Goal: Transaction & Acquisition: Purchase product/service

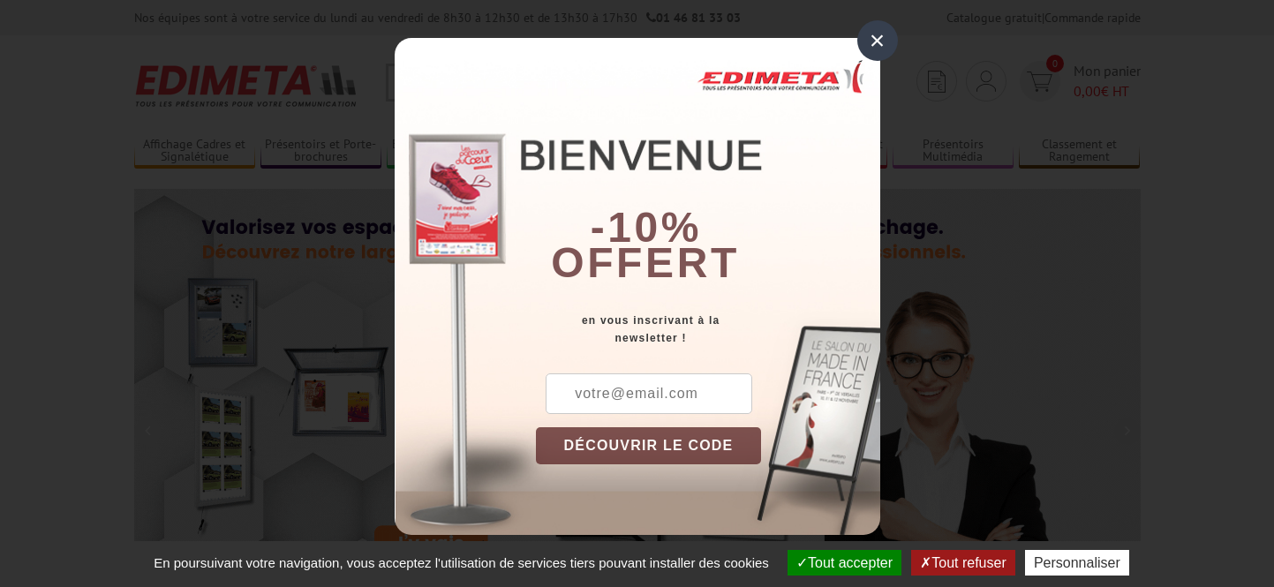
click at [875, 38] on div "×" at bounding box center [878, 40] width 41 height 41
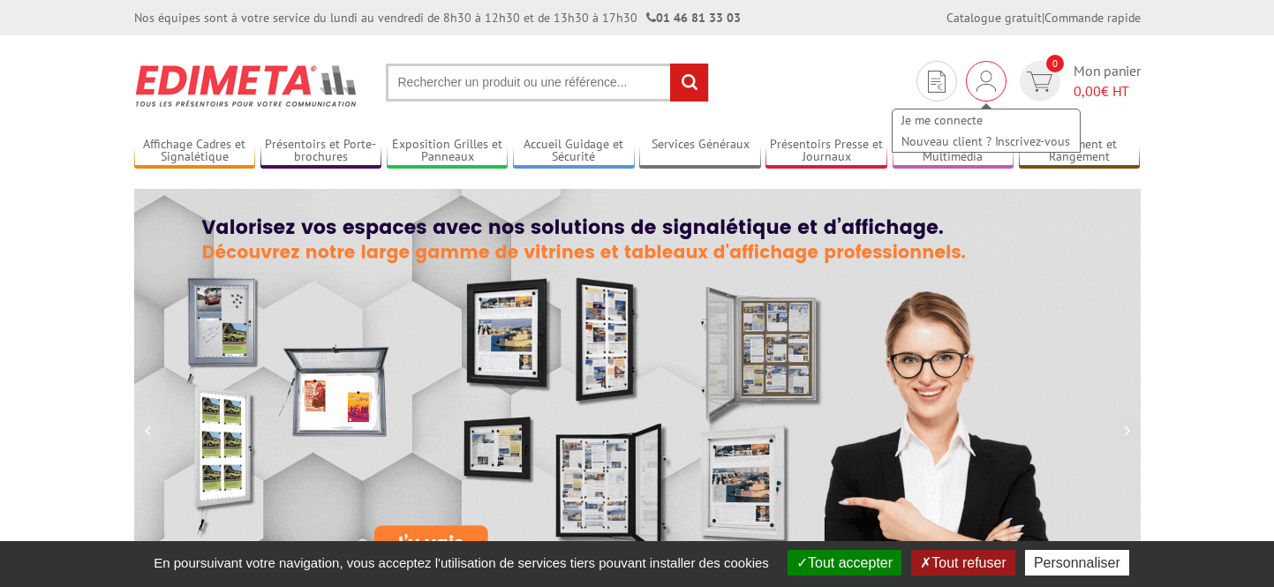
click at [988, 85] on img at bounding box center [986, 81] width 19 height 21
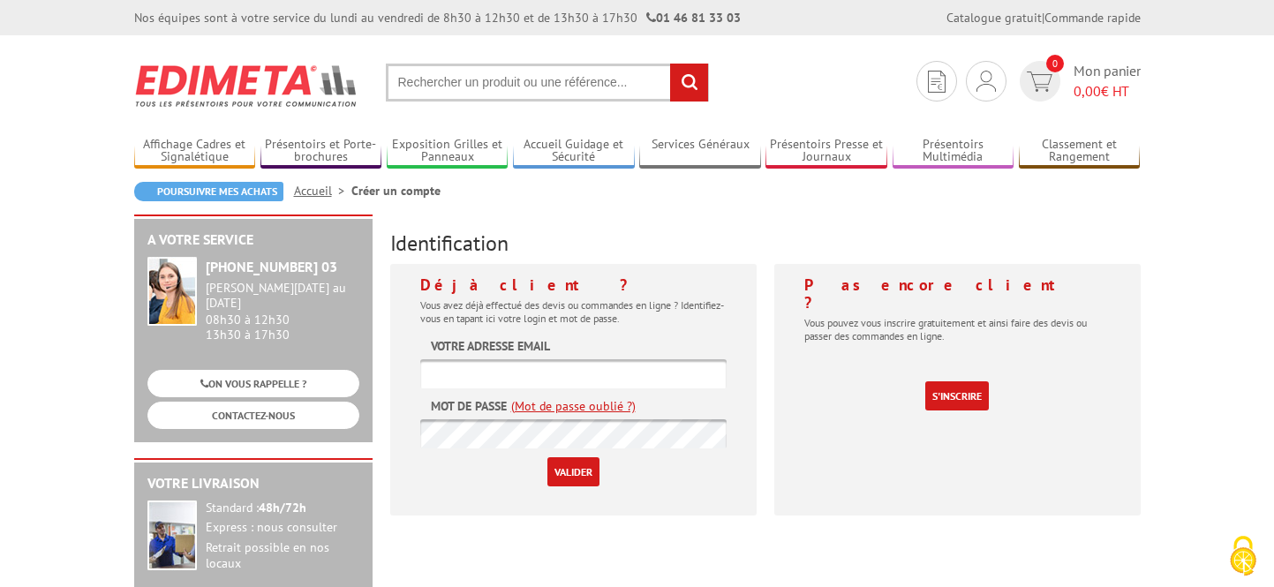
type input "[EMAIL_ADDRESS][DOMAIN_NAME]"
click at [572, 471] on input "Valider" at bounding box center [574, 471] width 52 height 29
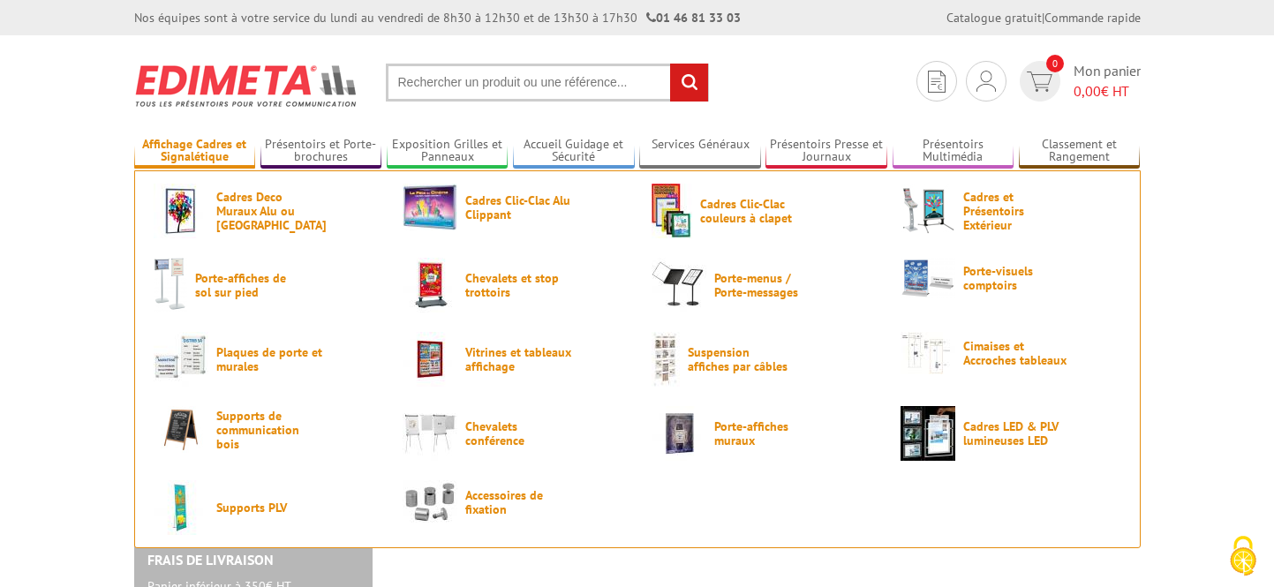
click at [216, 147] on link "Affichage Cadres et Signalétique" at bounding box center [195, 151] width 122 height 29
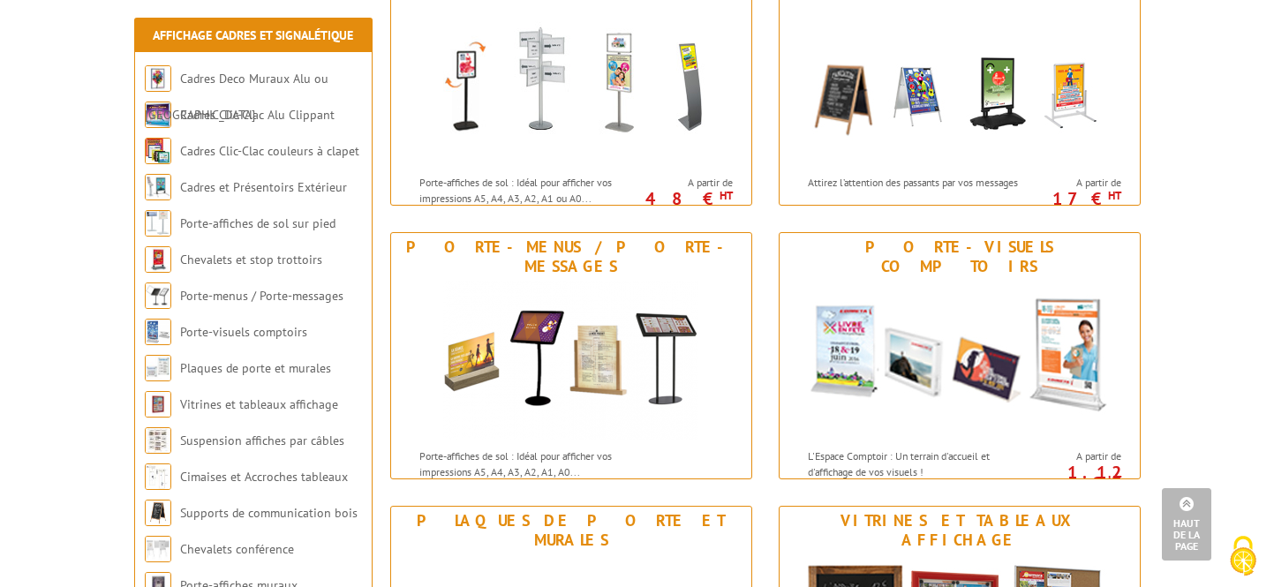
scroll to position [883, 0]
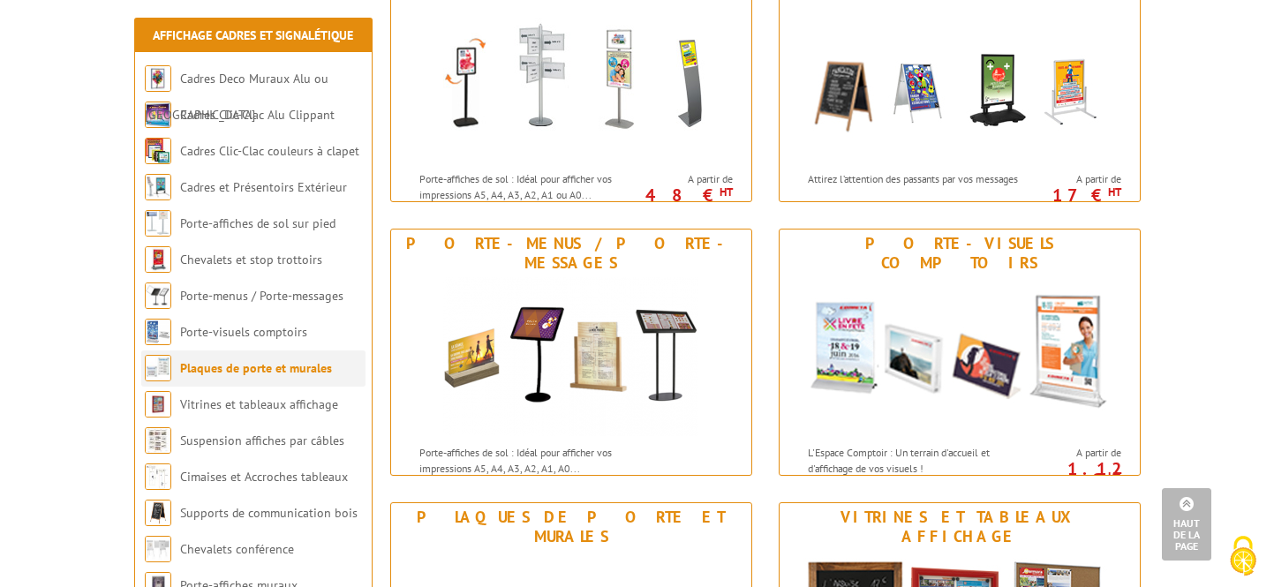
click at [210, 367] on link "Plaques de porte et murales" at bounding box center [256, 368] width 152 height 16
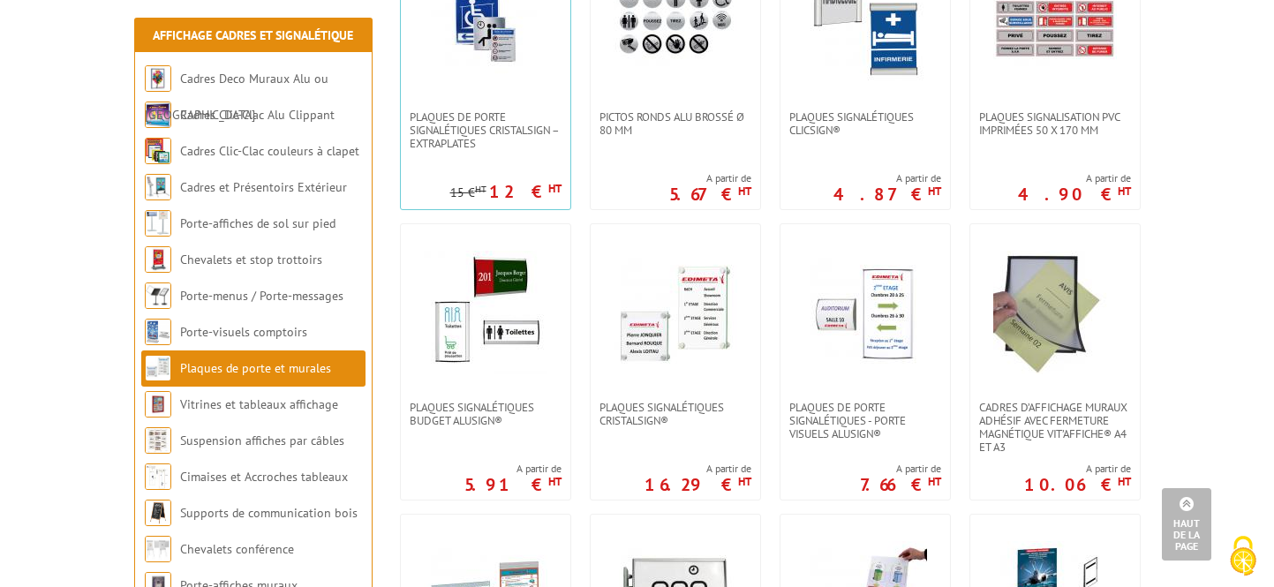
scroll to position [453, 0]
click at [481, 345] on img at bounding box center [486, 314] width 124 height 124
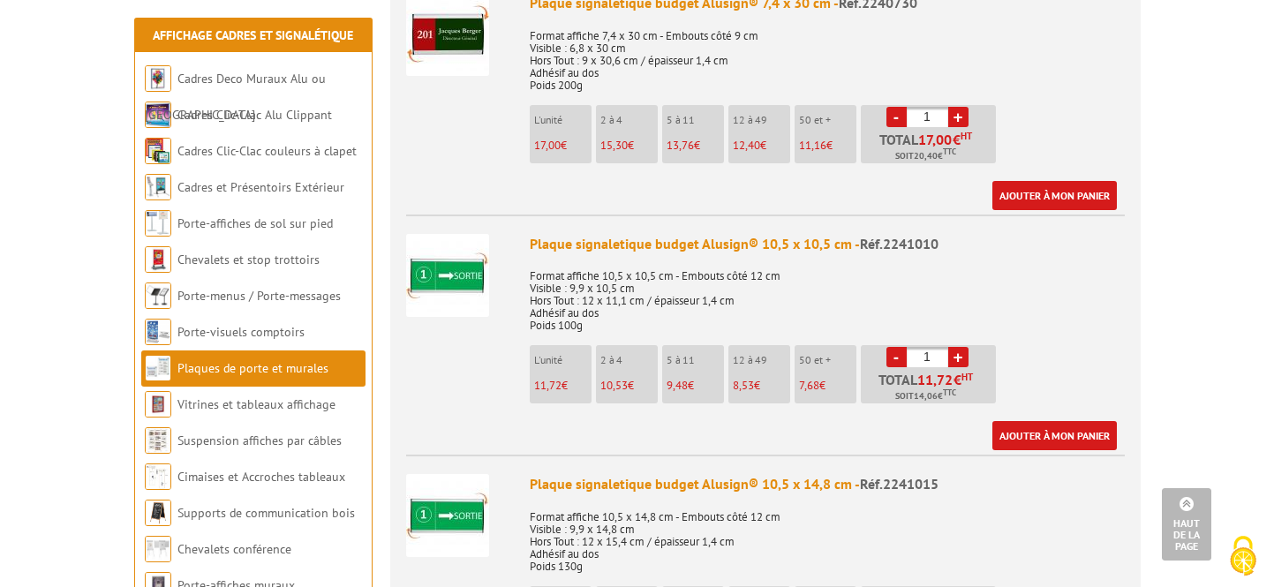
scroll to position [2412, 0]
drag, startPoint x: 933, startPoint y: 107, endPoint x: 906, endPoint y: 106, distance: 26.5
click at [905, 106] on li "- 1 + Total 17,00 € HT Soit 20,40 € TTC" at bounding box center [928, 134] width 135 height 58
click at [1086, 108] on div "Plaque signaletique budget Alusign® 7,4 x 30 cm - Réf.2240730 Format affiche 7,…" at bounding box center [827, 101] width 595 height 217
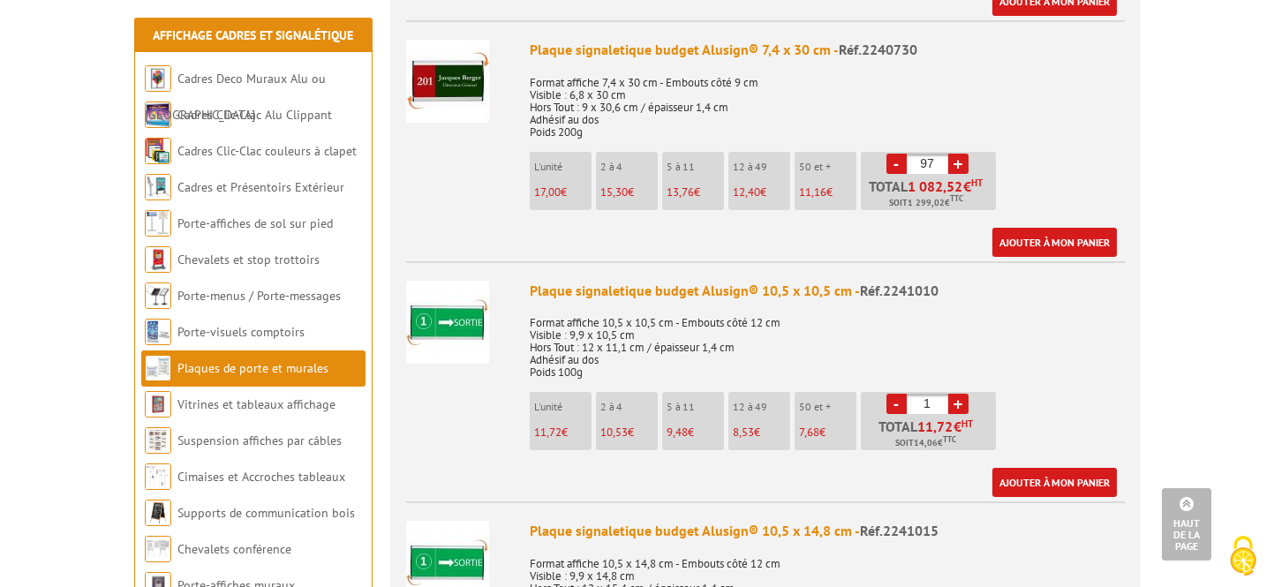
scroll to position [2365, 0]
drag, startPoint x: 935, startPoint y: 155, endPoint x: 903, endPoint y: 153, distance: 31.8
click at [903, 153] on li "- 97 + Total 1 082,52 € HT Soit 1 299,02 € TTC" at bounding box center [928, 181] width 135 height 58
type input "0"
click at [1096, 182] on div "Plaque signaletique budget Alusign® 7,4 x 30 cm - Réf.2240730 Format affiche 7,…" at bounding box center [827, 148] width 595 height 217
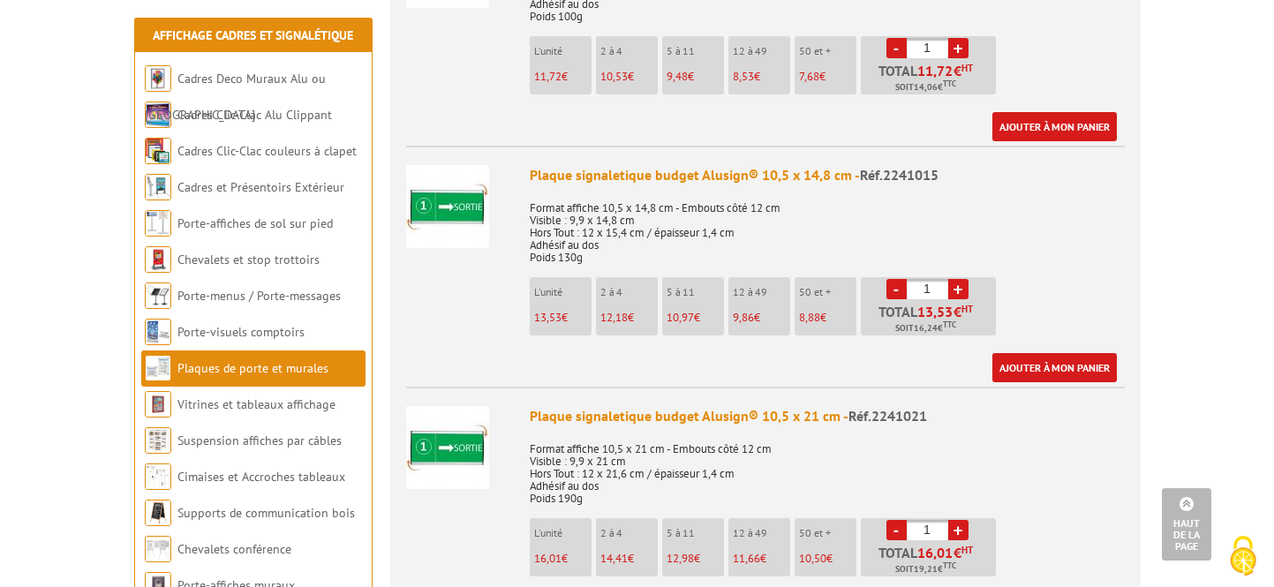
scroll to position [2720, 0]
drag, startPoint x: 926, startPoint y: 276, endPoint x: 911, endPoint y: 275, distance: 15.0
click at [911, 280] on input "1" at bounding box center [928, 290] width 42 height 20
type input "97"
click at [1066, 276] on div "Plaque signaletique budget Alusign® 10,5 x 14,8 cm - Réf.2241015 Format affiche…" at bounding box center [827, 274] width 595 height 217
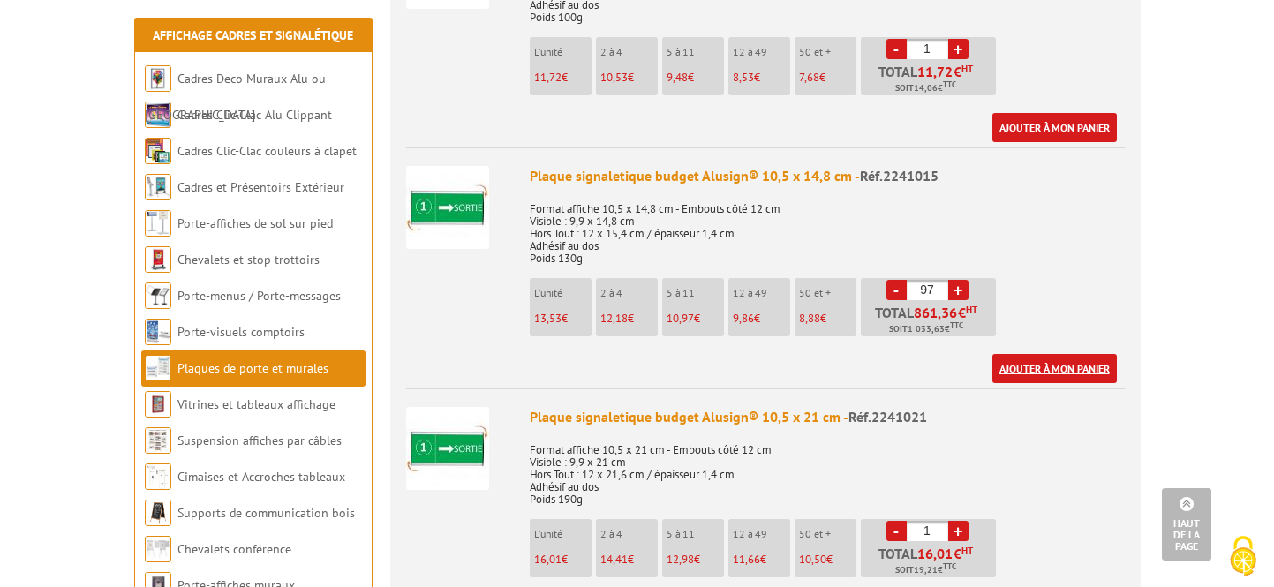
click at [1080, 357] on link "Ajouter à mon panier" at bounding box center [1055, 368] width 125 height 29
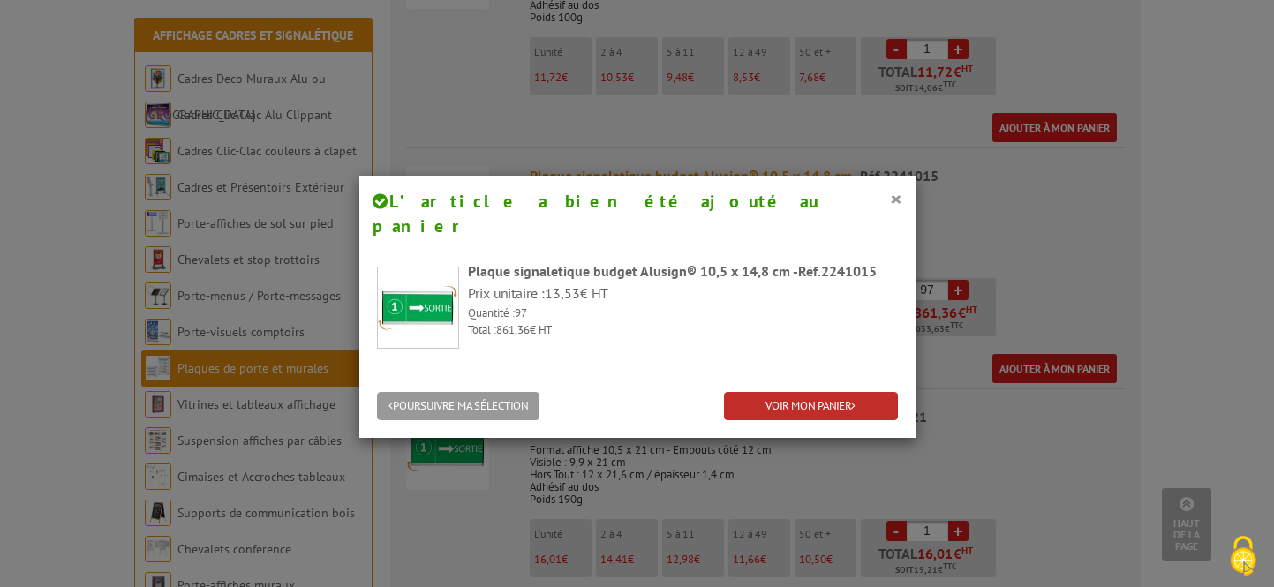
click at [785, 392] on link "VOIR MON PANIER" at bounding box center [811, 406] width 174 height 29
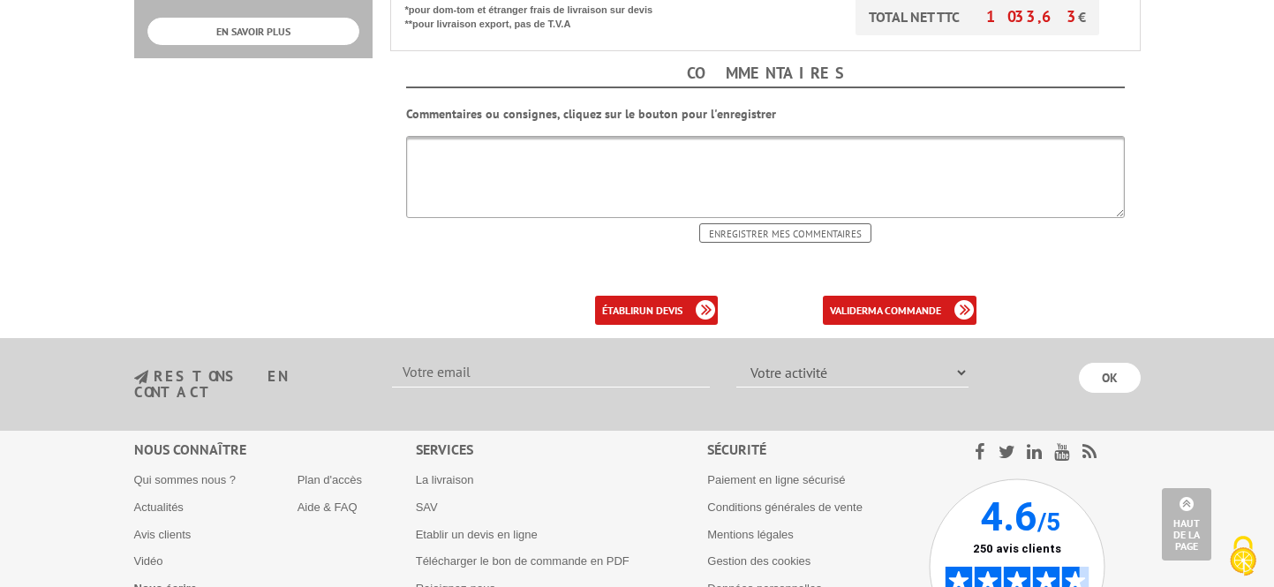
scroll to position [752, 0]
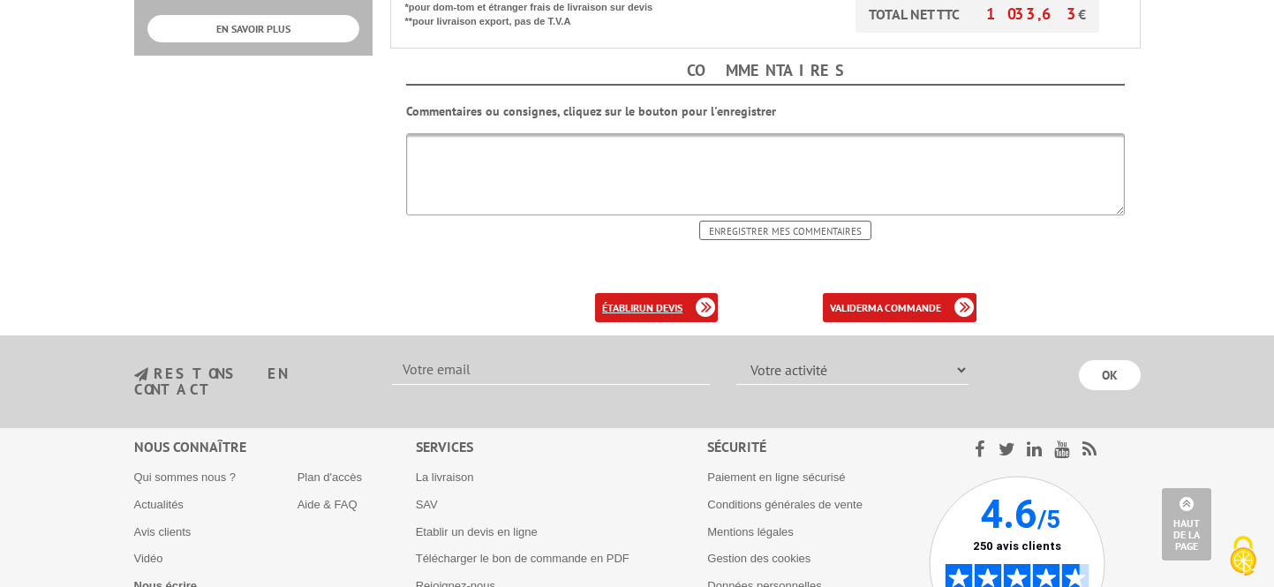
click at [684, 293] on link "établir un devis" at bounding box center [656, 307] width 123 height 29
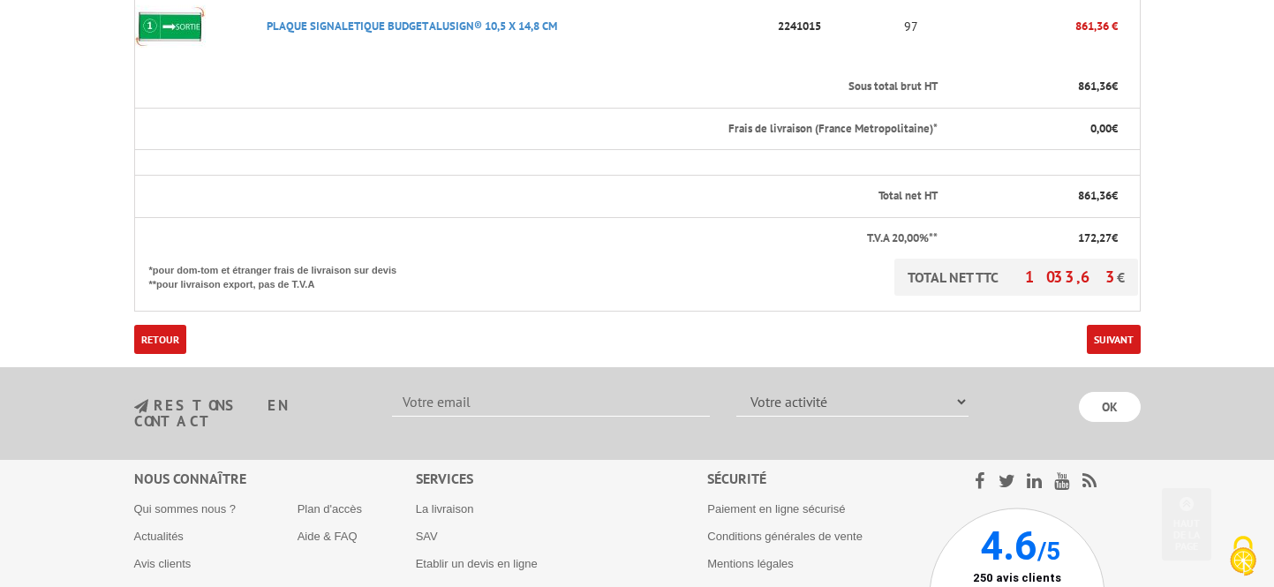
scroll to position [555, 0]
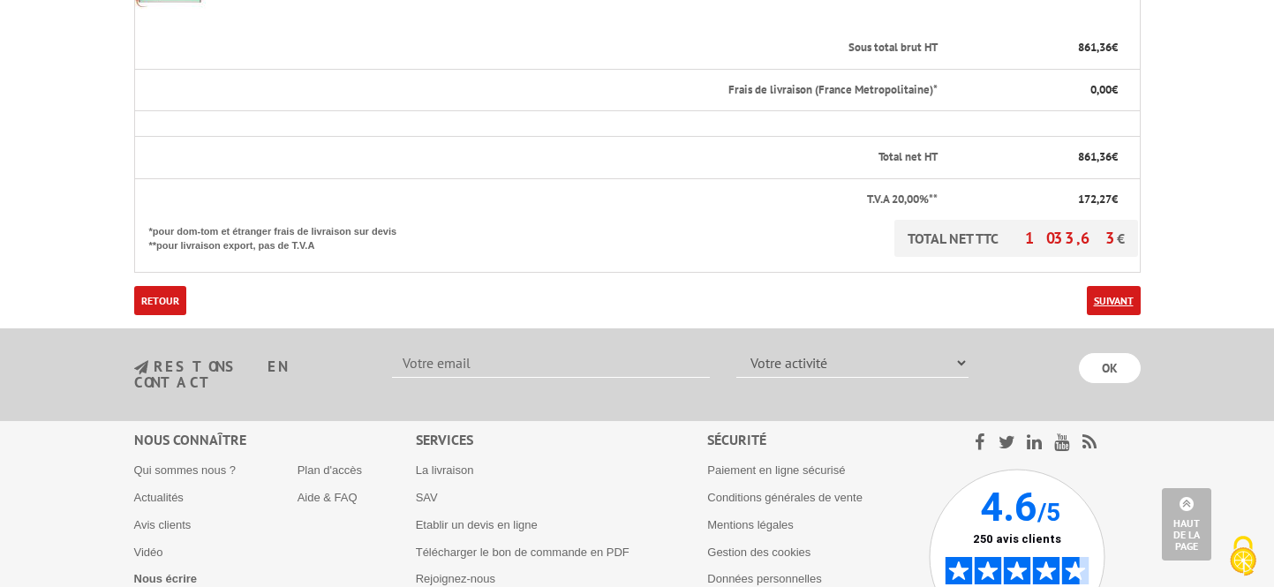
click at [1118, 295] on link "Suivant" at bounding box center [1114, 300] width 54 height 29
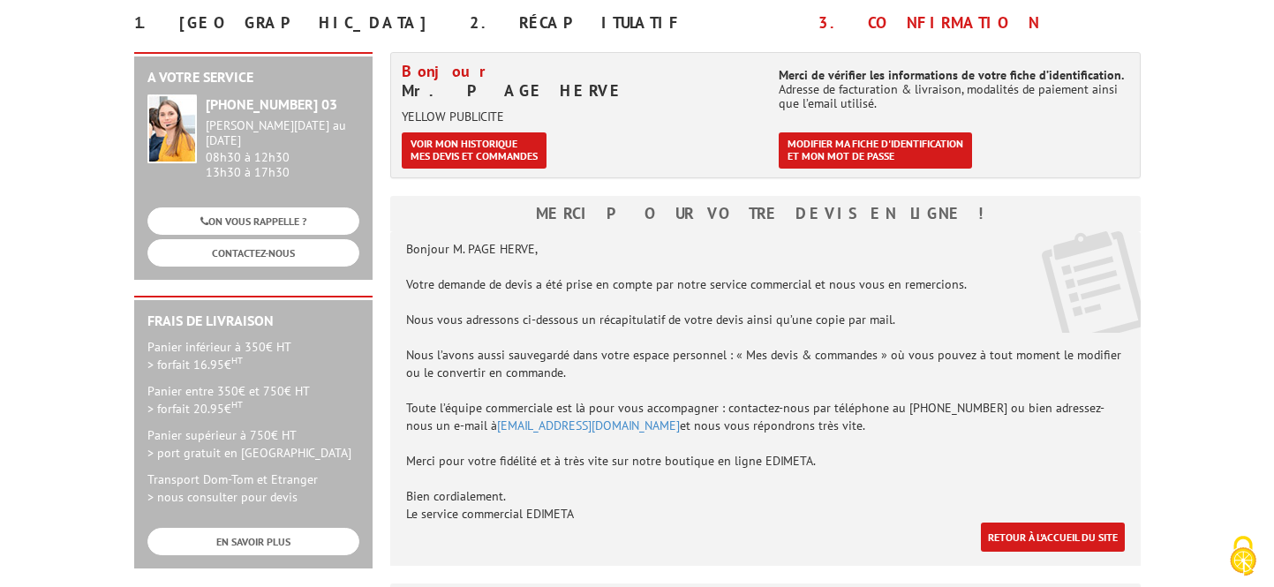
scroll to position [211, 0]
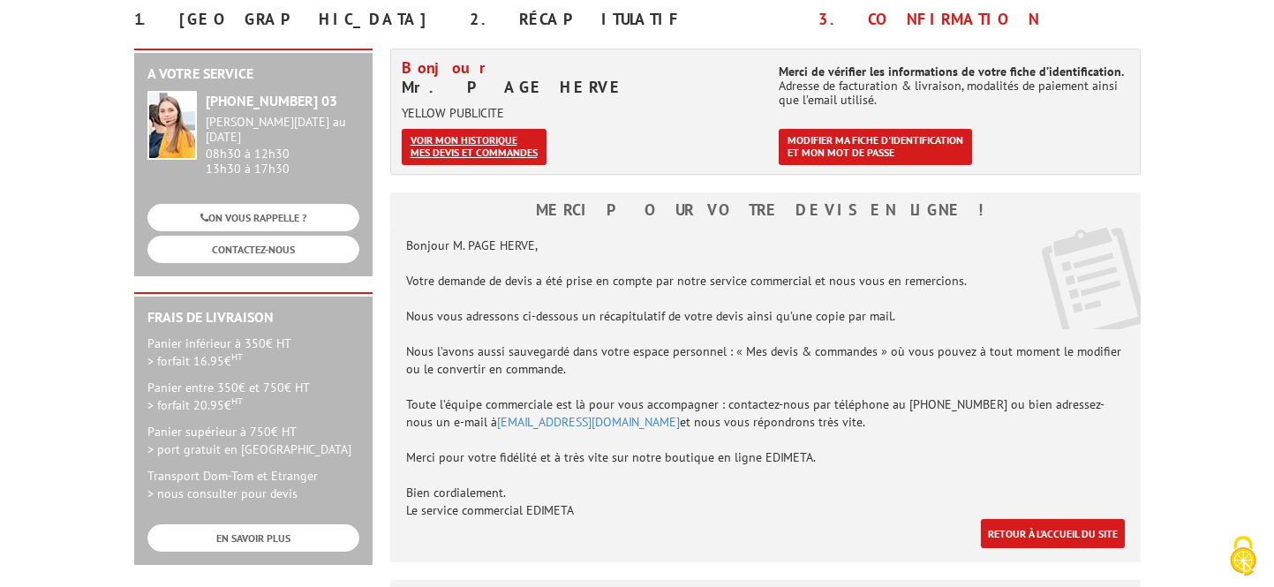
click at [484, 150] on link "Voir mon historique mes devis et commandes" at bounding box center [474, 147] width 145 height 36
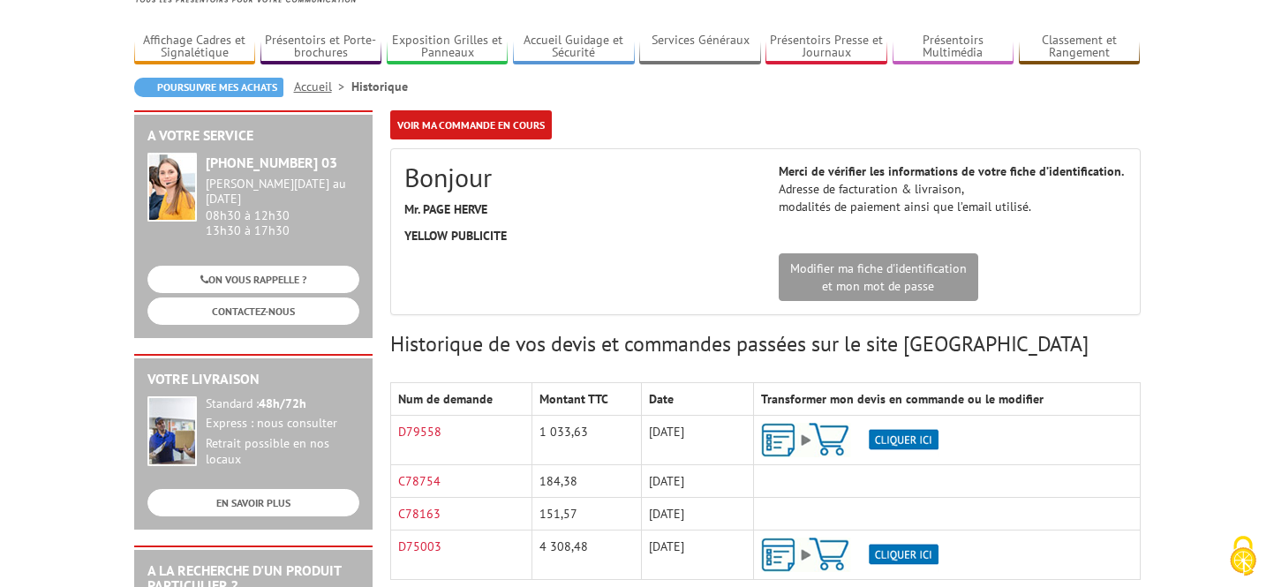
scroll to position [447, 0]
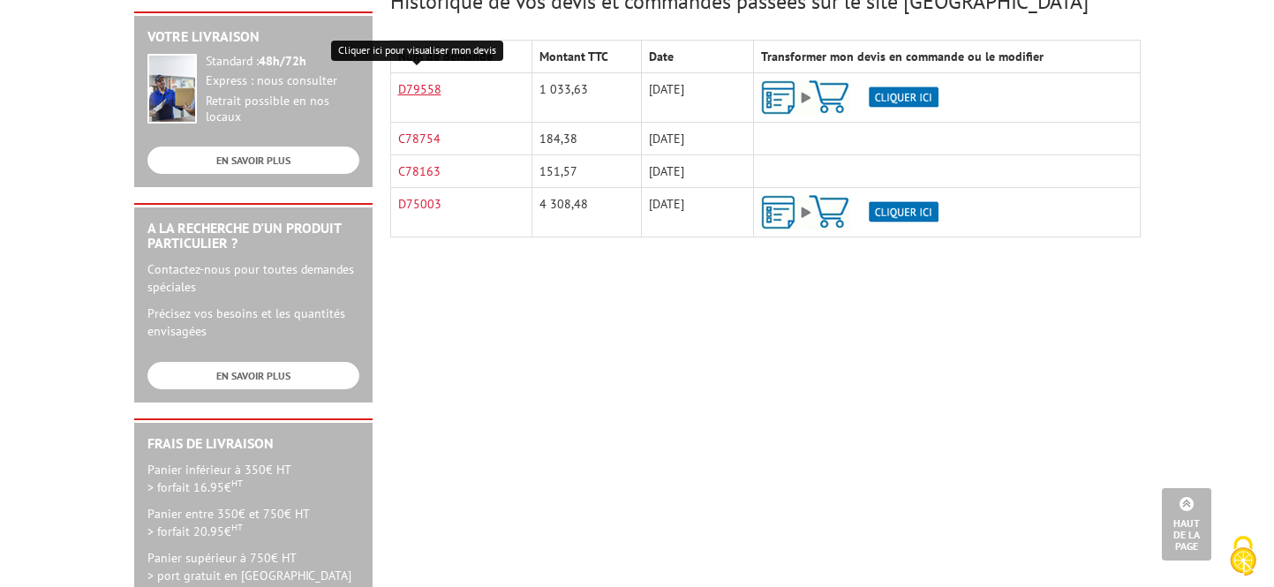
click at [423, 87] on link "D79558" at bounding box center [419, 89] width 43 height 16
